Goal: Task Accomplishment & Management: Use online tool/utility

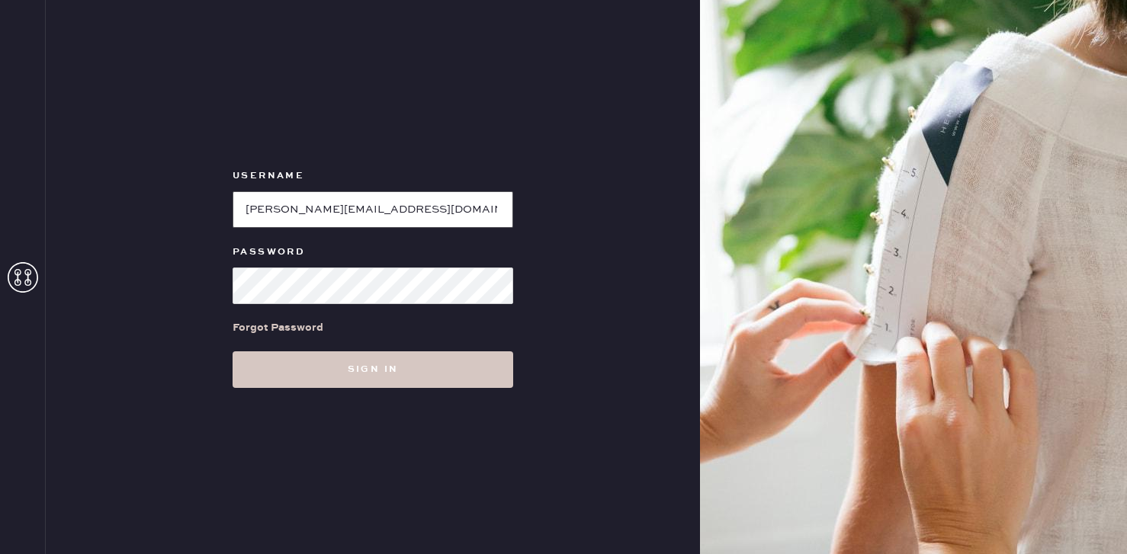
click at [304, 207] on input "loginName" at bounding box center [373, 209] width 281 height 37
type input "mizzenandmaintest"
click at [233, 351] on button "Sign in" at bounding box center [373, 369] width 281 height 37
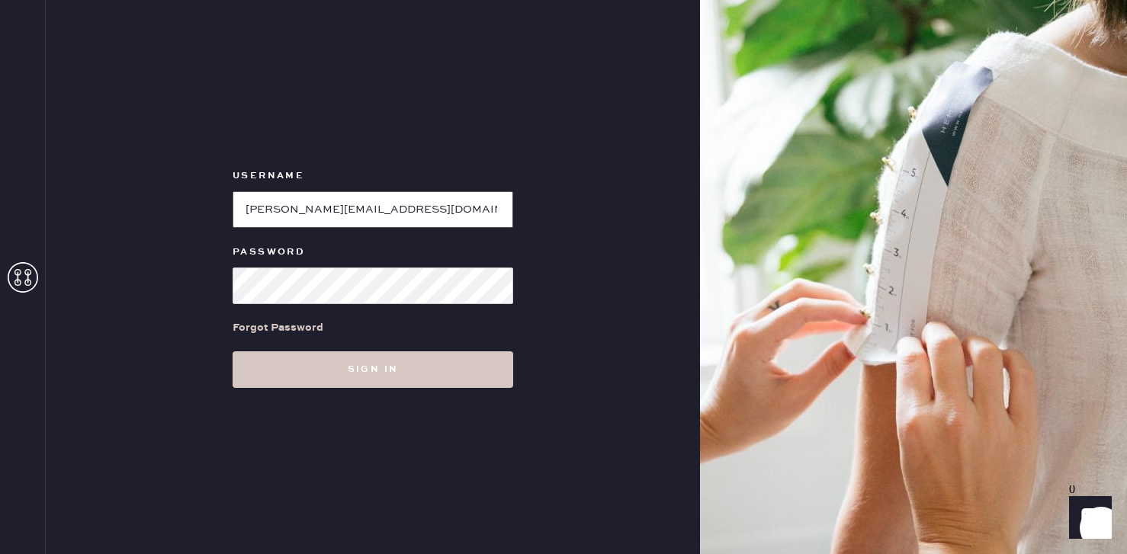
click at [349, 213] on input "loginName" at bounding box center [373, 209] width 281 height 37
type input "mizzentest"
click at [233, 351] on button "Sign in" at bounding box center [373, 369] width 281 height 37
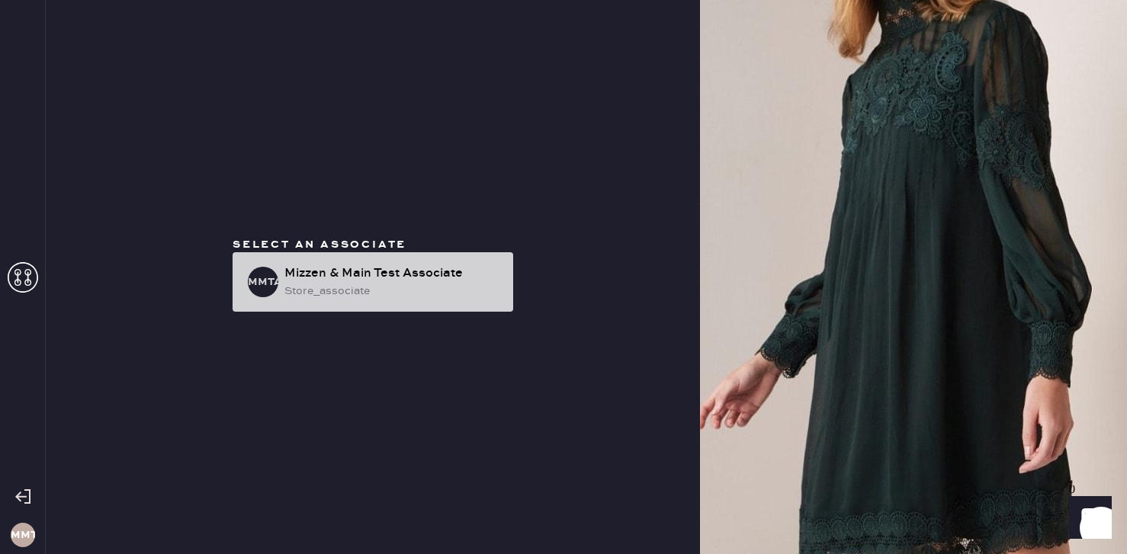
click at [313, 286] on div "store_associate" at bounding box center [392, 291] width 216 height 17
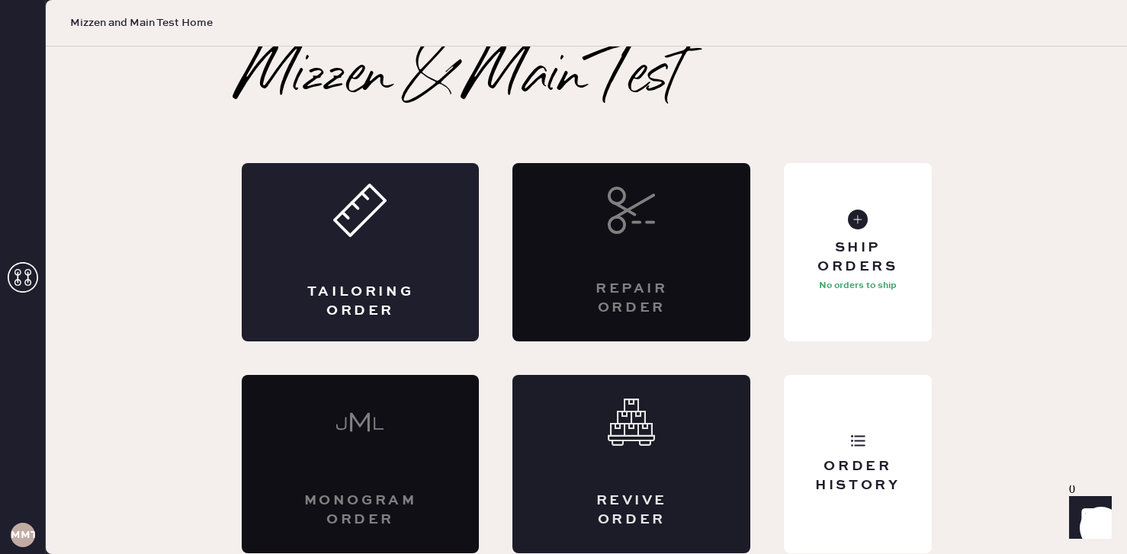
click at [626, 479] on div "Revive order" at bounding box center [631, 464] width 238 height 178
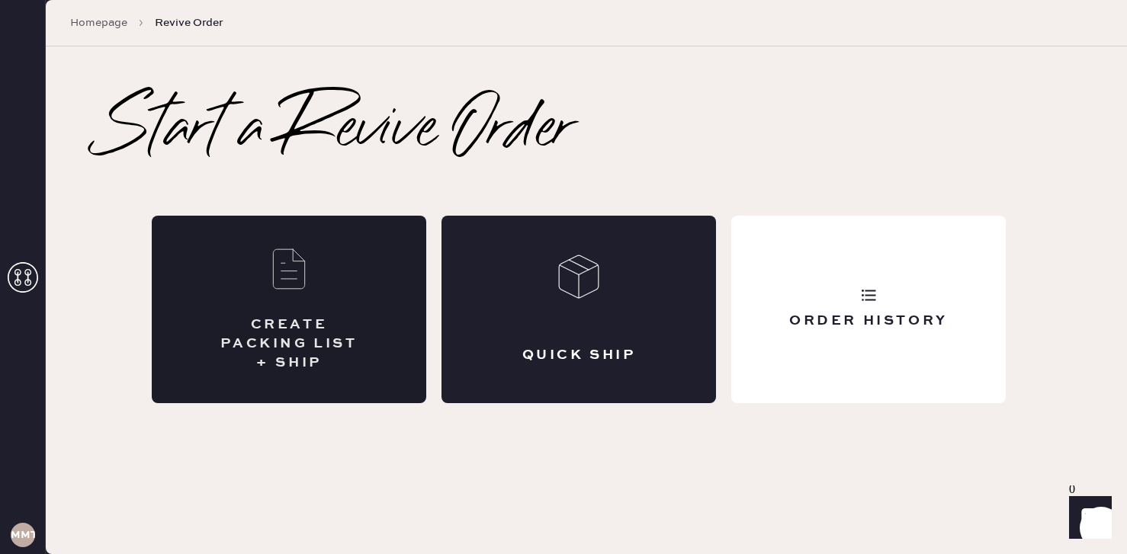
click at [335, 342] on div "CREATE PACKING LIST + SHIP" at bounding box center [289, 345] width 152 height 58
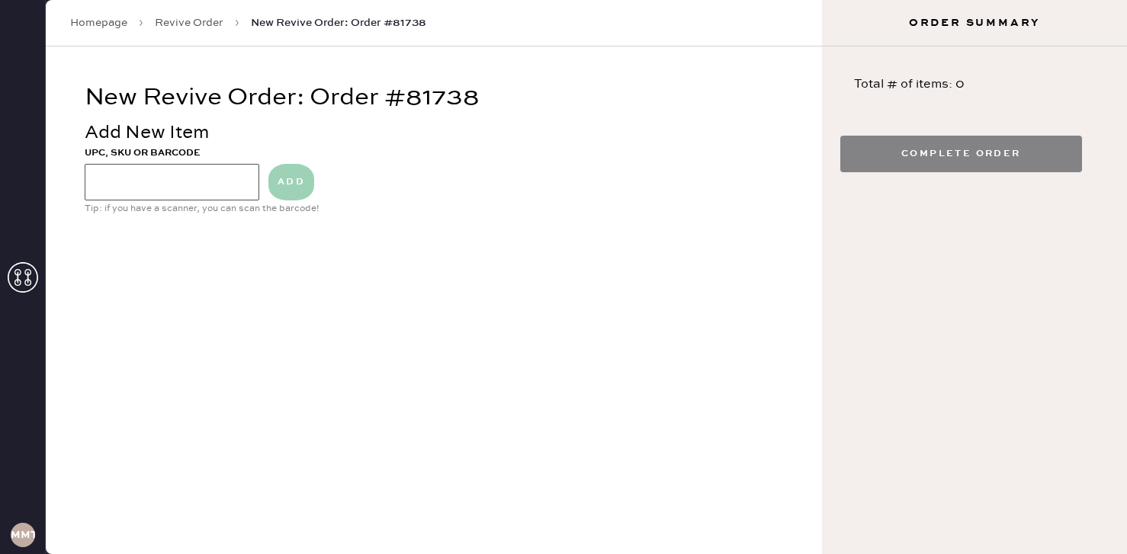
click at [130, 184] on input at bounding box center [172, 182] width 175 height 37
click at [132, 197] on input at bounding box center [172, 182] width 175 height 37
type input "white shirt"
click at [286, 180] on button "ADD" at bounding box center [291, 182] width 46 height 37
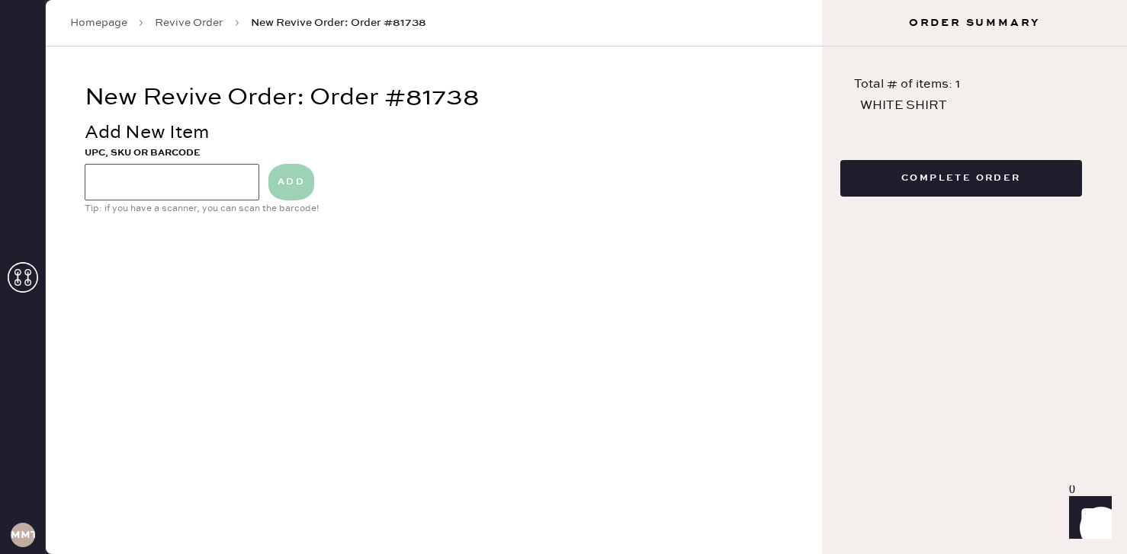
click at [167, 172] on input at bounding box center [172, 182] width 175 height 37
type input "1234860L00"
click at [285, 177] on button "ADD" at bounding box center [291, 182] width 46 height 37
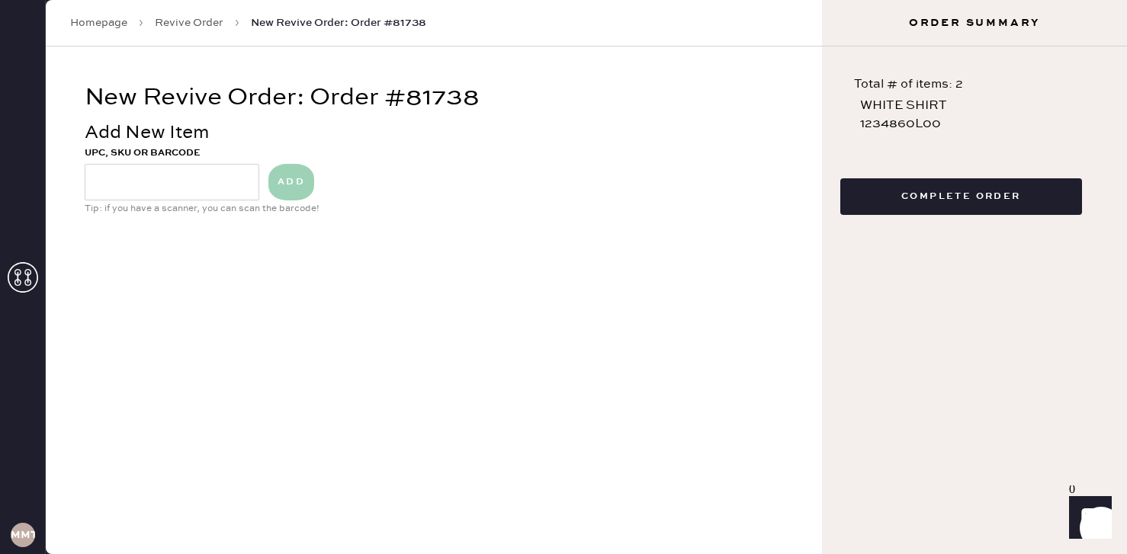
click at [926, 206] on button "Complete Order" at bounding box center [961, 196] width 242 height 37
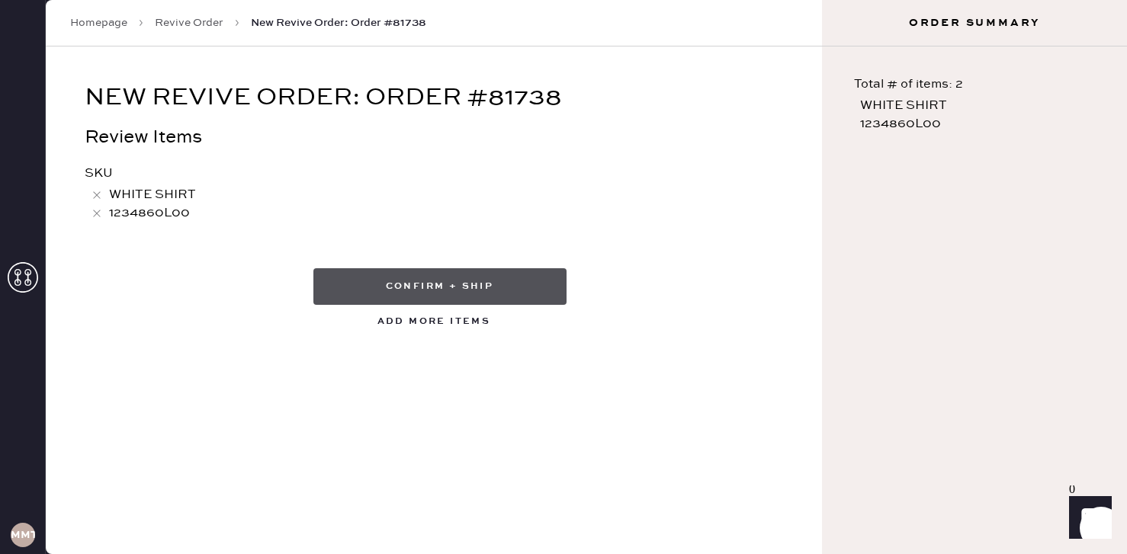
click at [450, 285] on button "Confirm + Ship" at bounding box center [439, 286] width 253 height 37
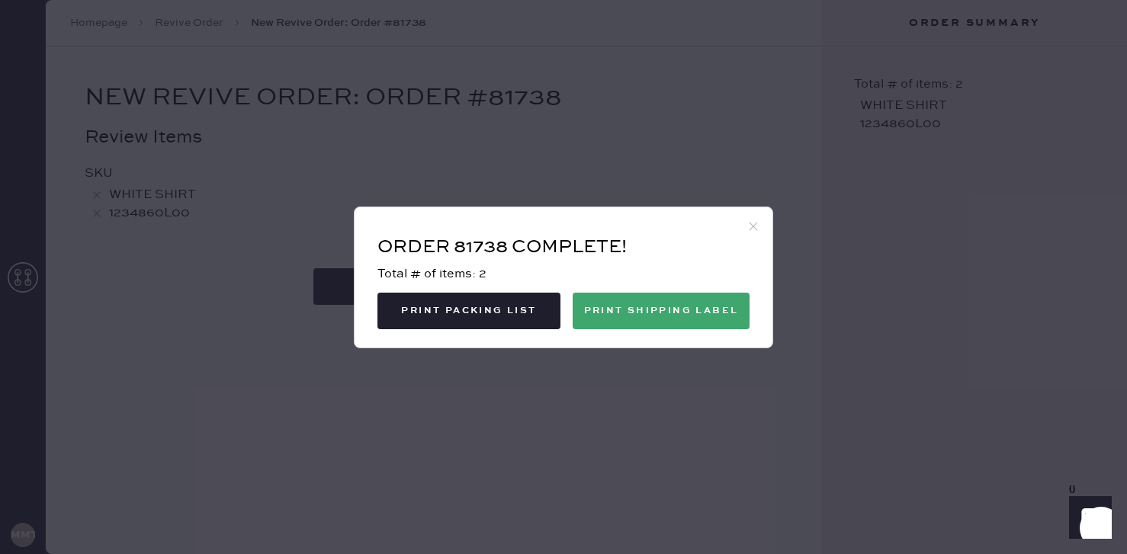
click at [757, 226] on icon at bounding box center [753, 227] width 14 height 14
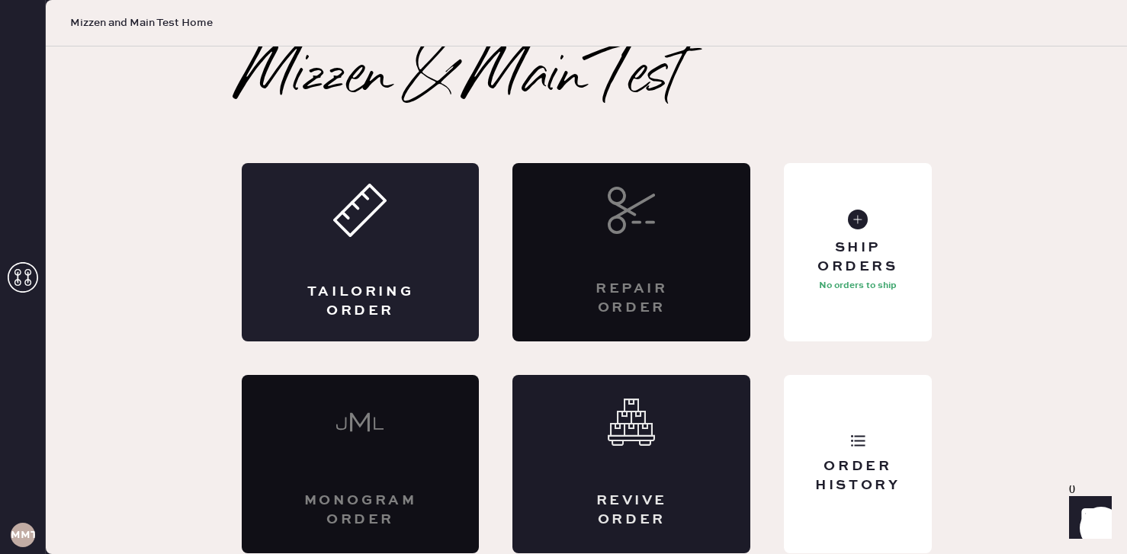
click at [706, 478] on div "Revive order" at bounding box center [631, 464] width 238 height 178
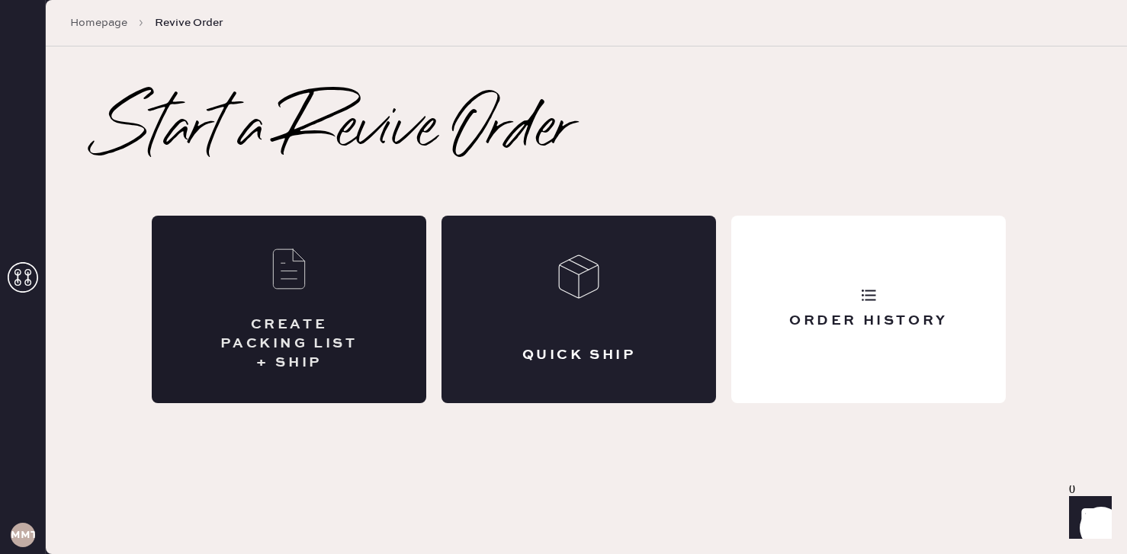
click at [242, 355] on div "CREATE PACKING LIST + SHIP" at bounding box center [289, 345] width 152 height 58
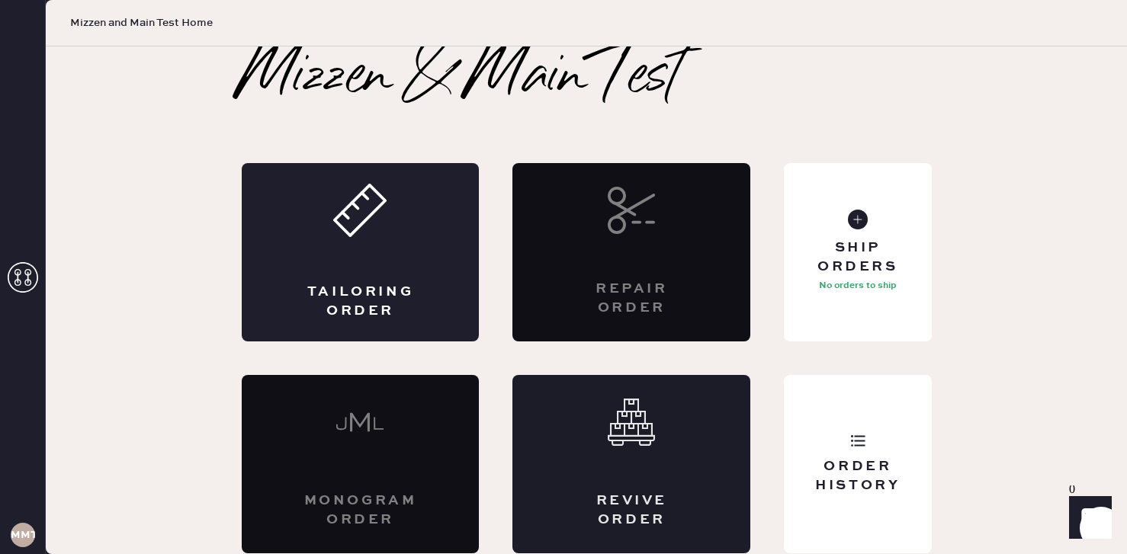
click at [611, 495] on div "Revive order" at bounding box center [631, 511] width 116 height 38
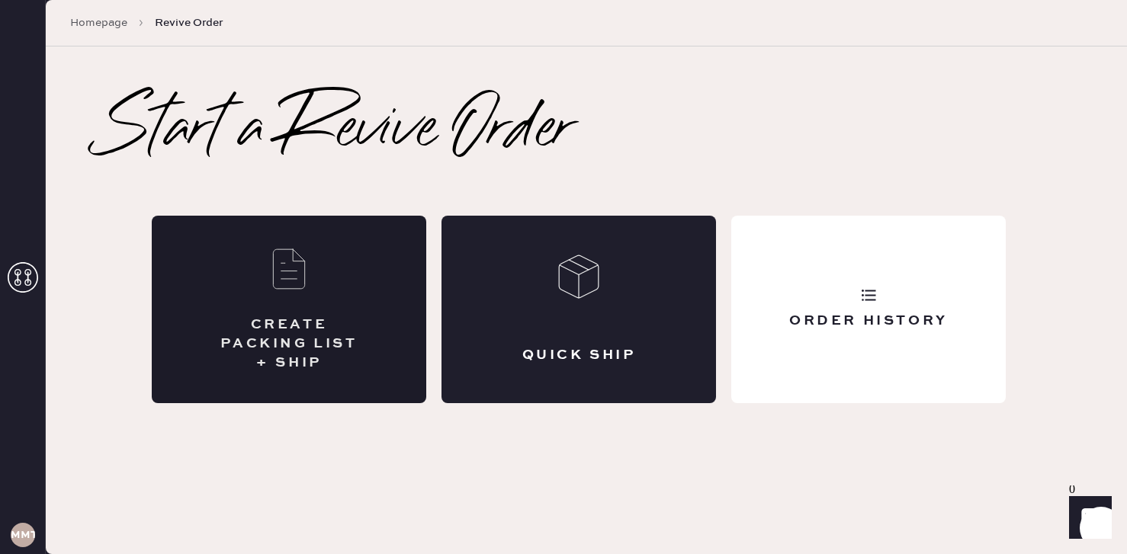
click at [266, 335] on div "CREATE PACKING LIST + SHIP" at bounding box center [289, 345] width 152 height 58
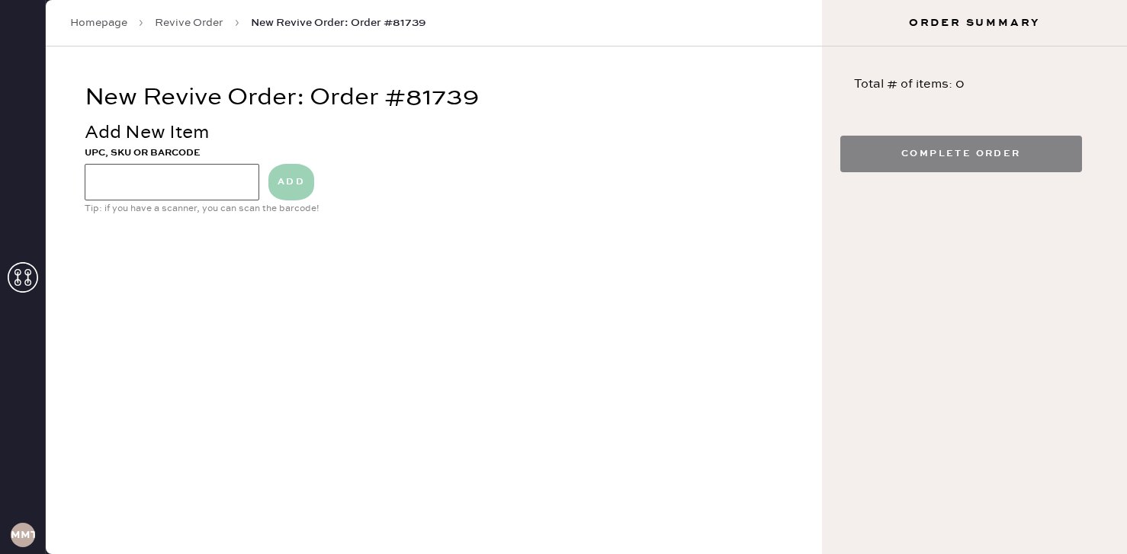
click at [191, 175] on input at bounding box center [172, 182] width 175 height 37
type input "white shirt"
click at [291, 181] on button "ADD" at bounding box center [291, 182] width 46 height 37
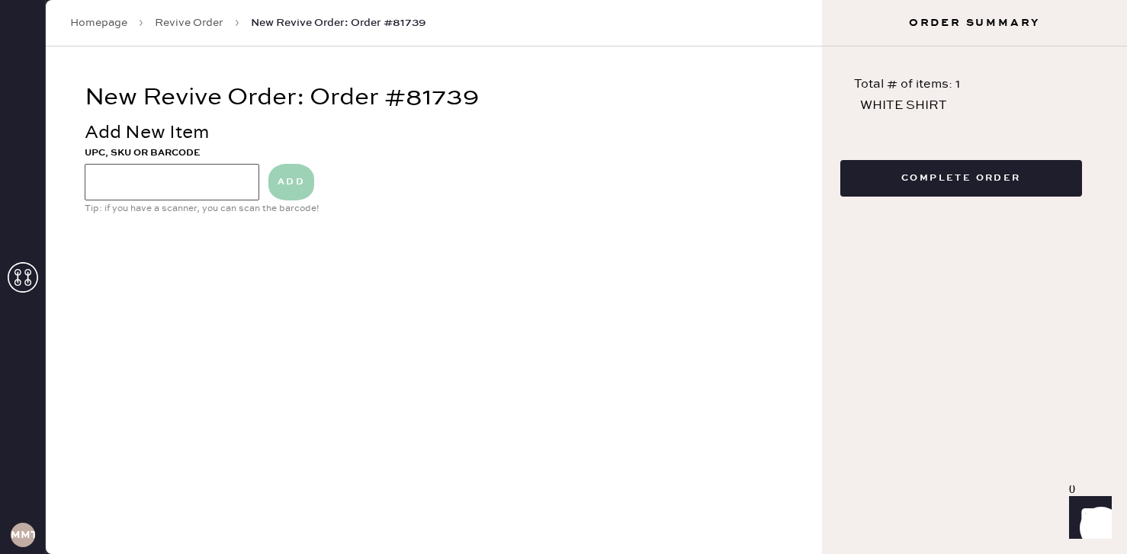
click at [178, 178] on input at bounding box center [172, 182] width 175 height 37
type input "2389567239876r"
click at [294, 185] on button "ADD" at bounding box center [291, 182] width 46 height 37
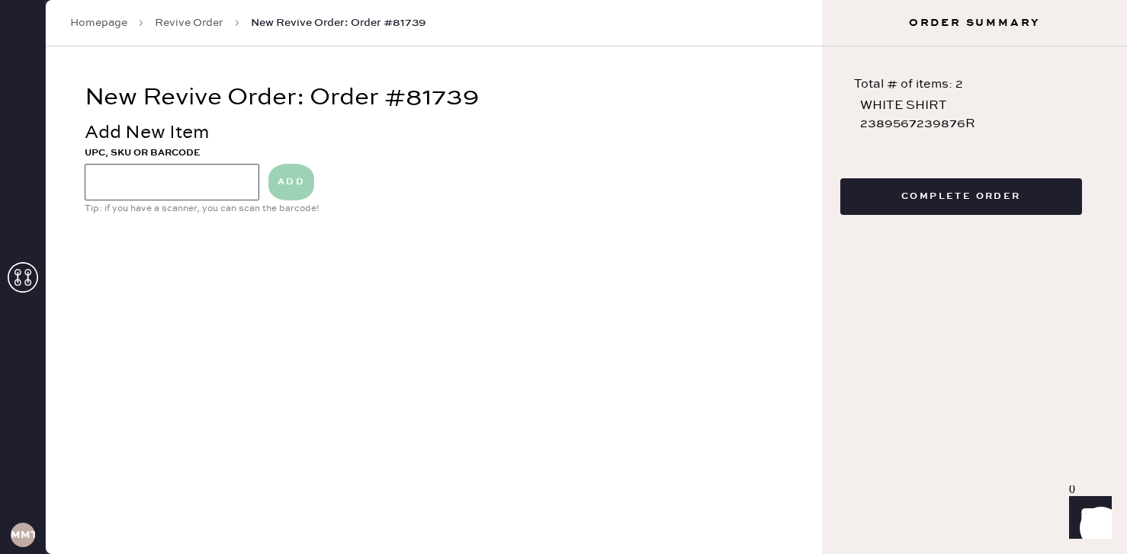
click at [211, 184] on input at bounding box center [172, 182] width 175 height 37
type input "blue pants"
click at [301, 191] on button "ADD" at bounding box center [291, 182] width 46 height 37
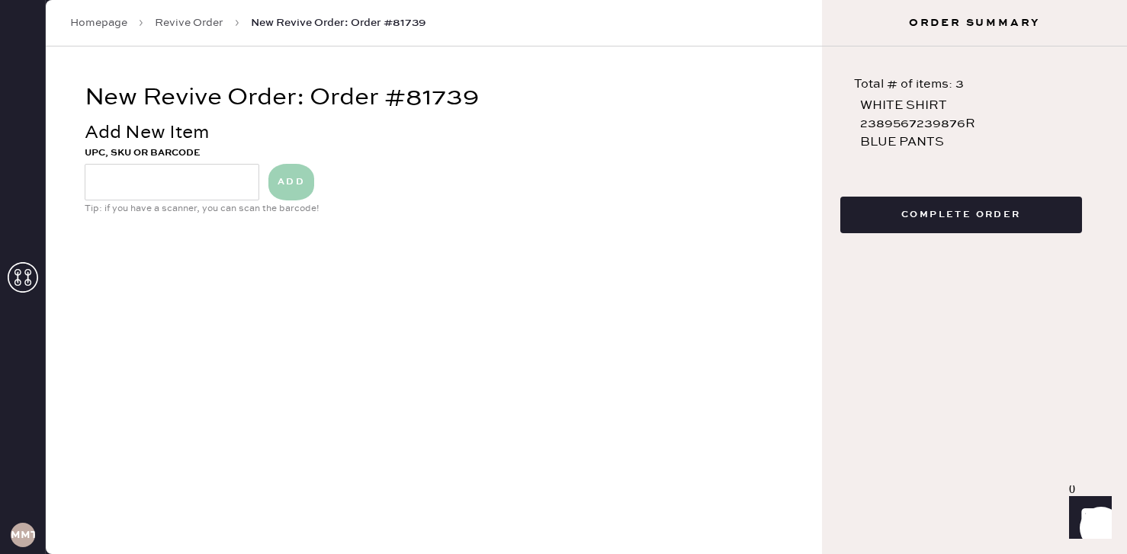
click at [975, 222] on button "Complete Order" at bounding box center [961, 215] width 242 height 37
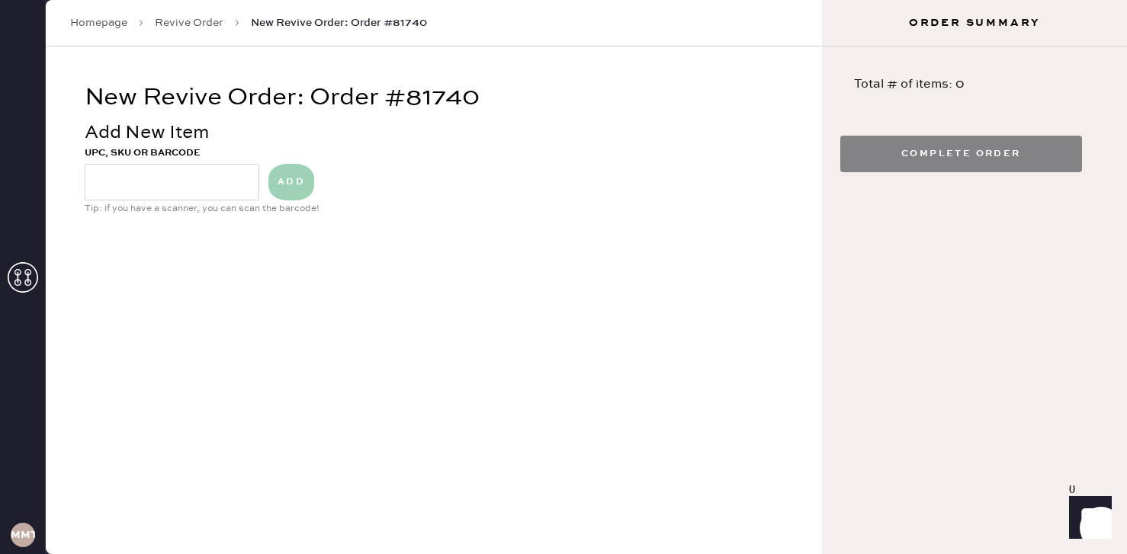
click at [104, 20] on link "Homepage" at bounding box center [98, 22] width 57 height 15
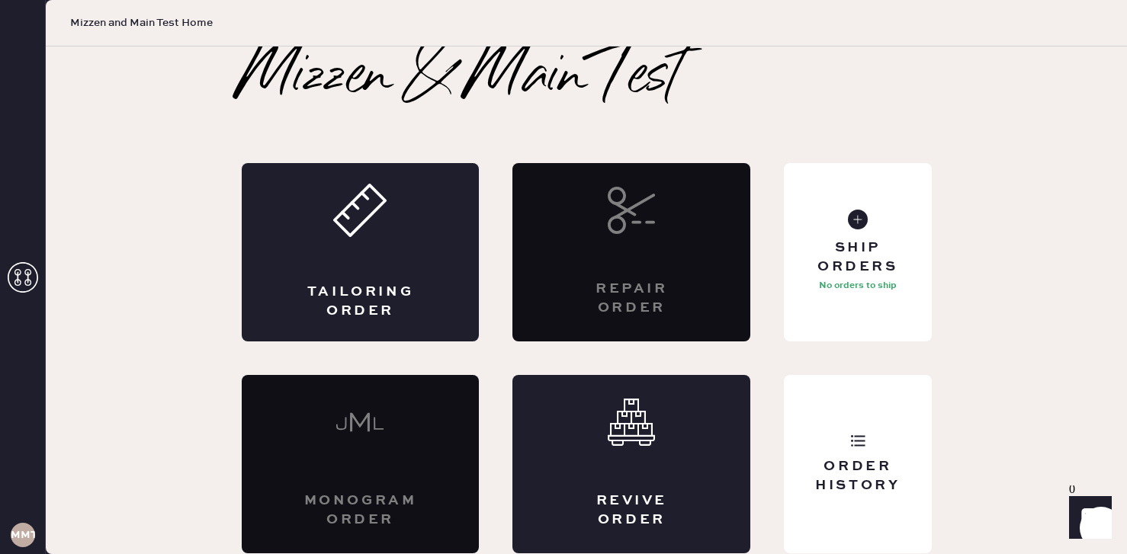
drag, startPoint x: 659, startPoint y: 81, endPoint x: 663, endPoint y: 120, distance: 39.1
click at [663, 108] on h2 "Mizzen & Main Test" at bounding box center [462, 77] width 440 height 61
